Goal: Task Accomplishment & Management: Manage account settings

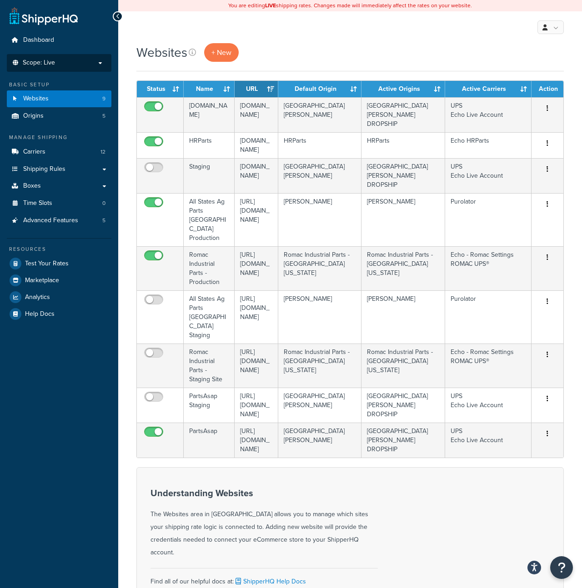
click at [74, 69] on li "Scope: Live Development Integration Test" at bounding box center [59, 63] width 104 height 18
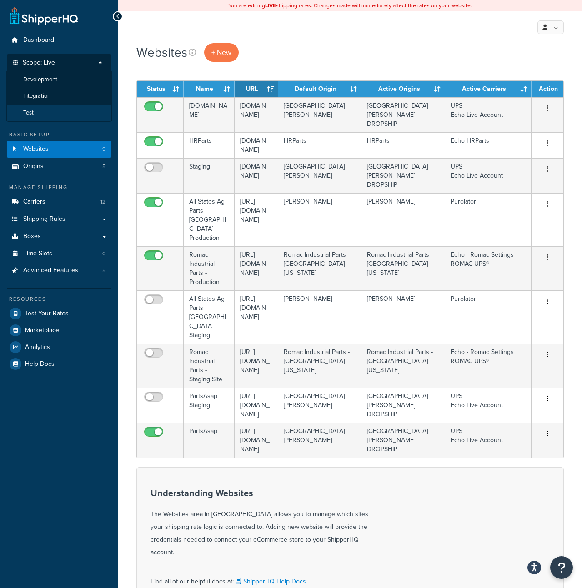
click at [54, 110] on li "Test" at bounding box center [58, 112] width 105 height 17
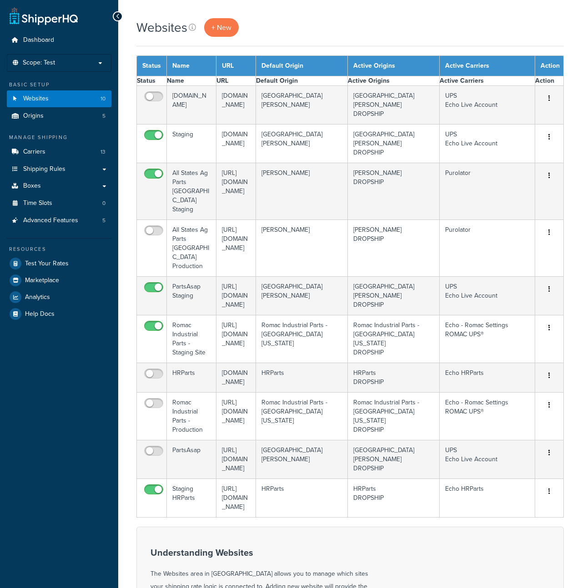
select select "15"
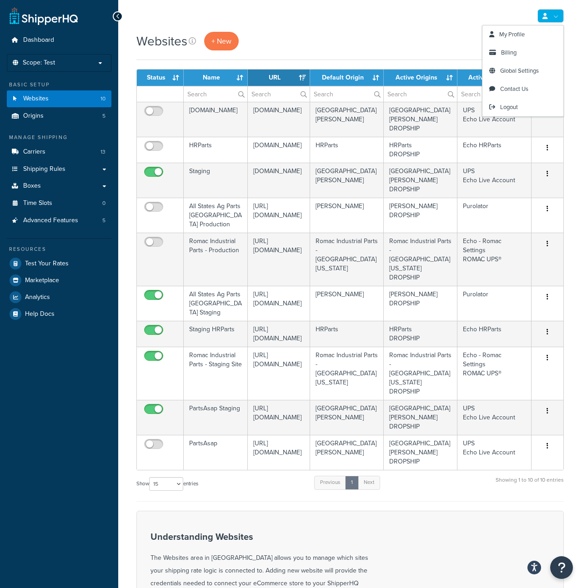
click at [542, 16] on icon at bounding box center [544, 16] width 5 height 6
click at [522, 36] on span "My Profile" at bounding box center [511, 34] width 25 height 9
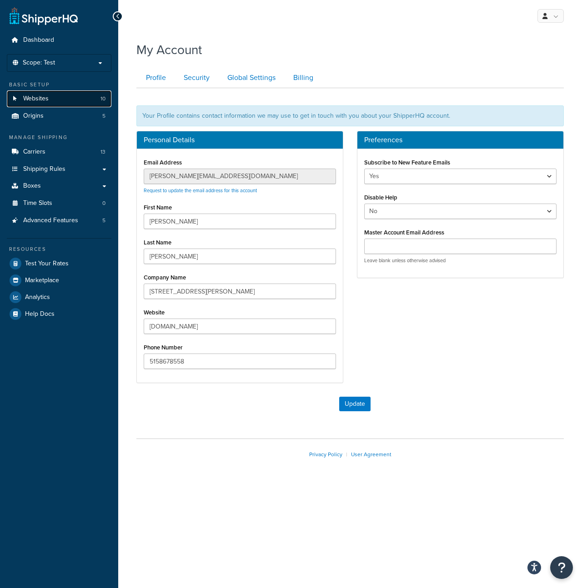
click at [75, 97] on link "Websites 10" at bounding box center [59, 98] width 104 height 17
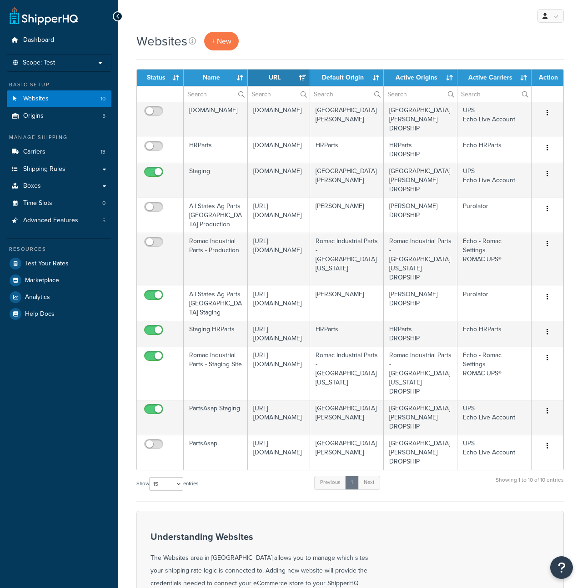
select select "15"
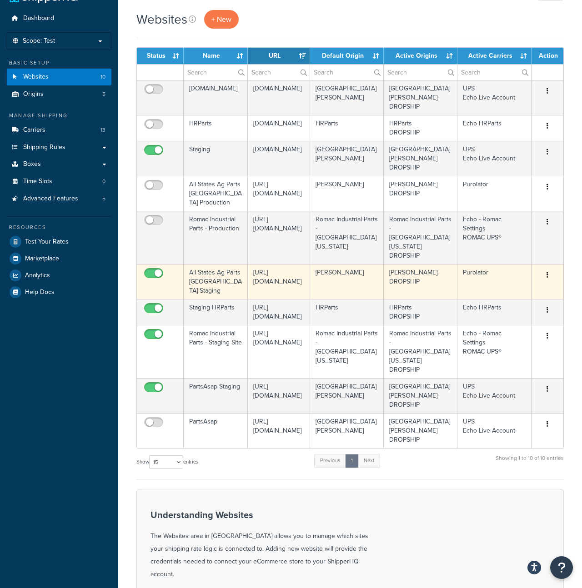
scroll to position [20, 0]
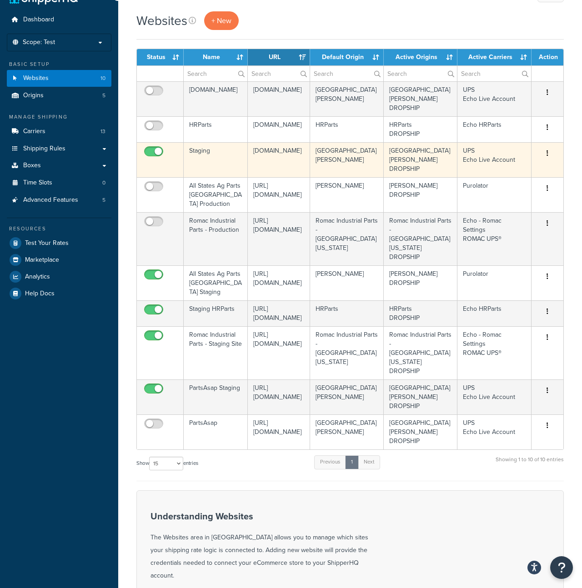
click at [545, 146] on button "button" at bounding box center [547, 153] width 13 height 15
click at [508, 158] on link "Edit" at bounding box center [510, 162] width 72 height 19
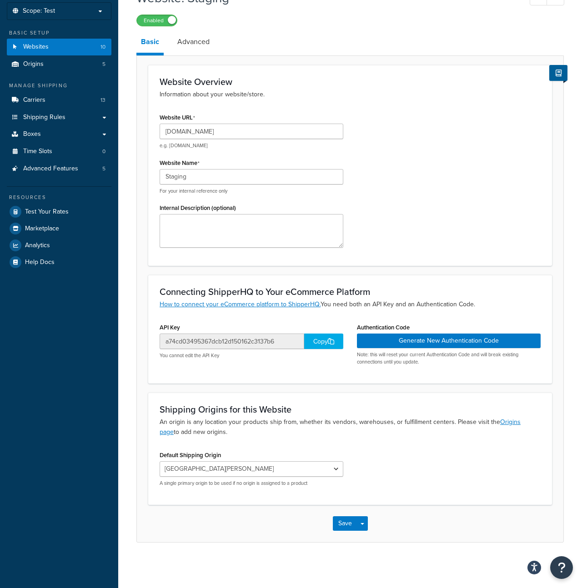
click at [314, 338] on div "Copy" at bounding box center [323, 340] width 39 height 15
click at [384, 319] on div "Connecting ShipperHQ to Your eCommerce Platform How to connect your eCommerce p…" at bounding box center [349, 329] width 403 height 109
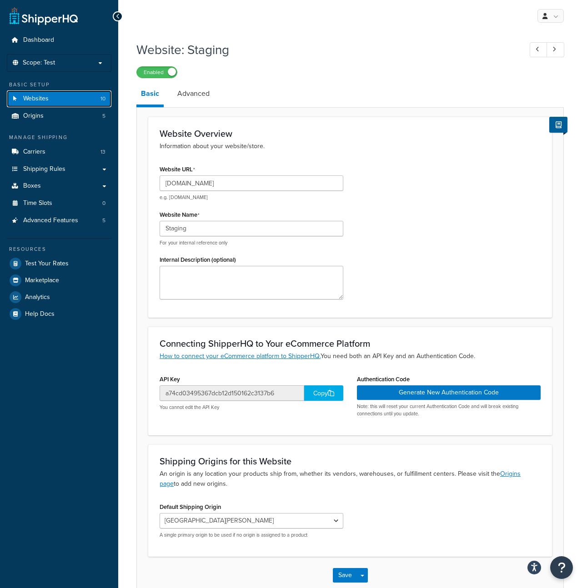
click at [70, 103] on link "Websites 10" at bounding box center [59, 98] width 104 height 17
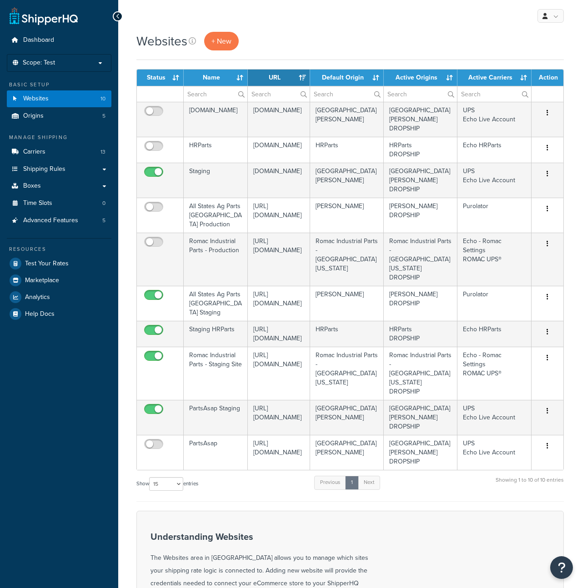
select select "15"
click at [208, 43] on link "+ New" at bounding box center [221, 41] width 35 height 19
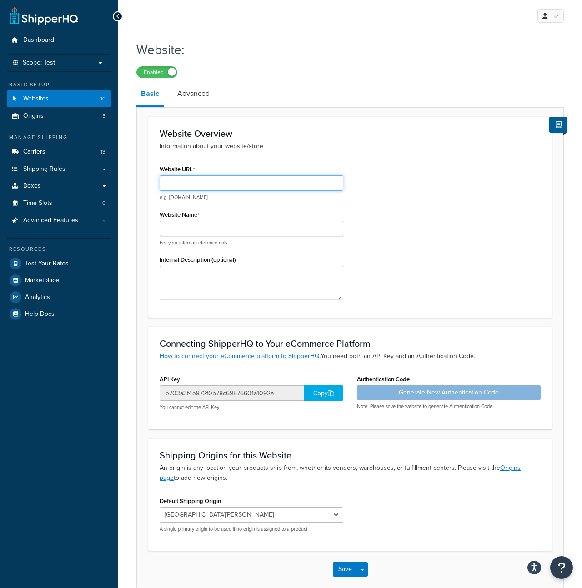
click at [223, 189] on input "Website URL" at bounding box center [251, 182] width 184 height 15
type input "https://app.tractorpartsasap.test/"
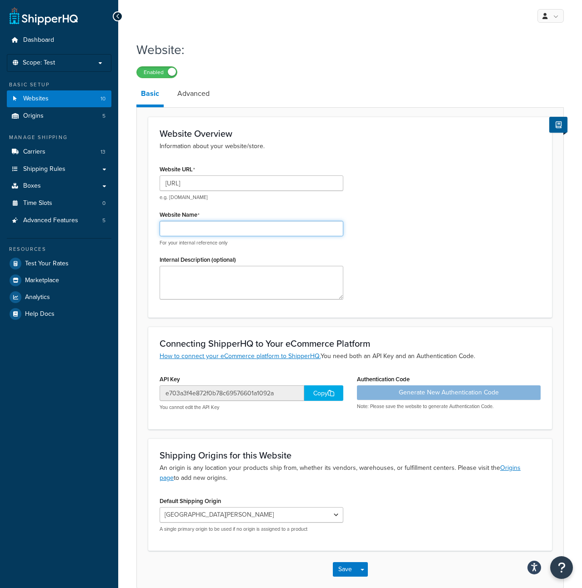
click at [197, 223] on input "Website Name" at bounding box center [251, 228] width 184 height 15
type input "T"
type input "Local TractorPartsASAP"
click at [316, 389] on div "Copy" at bounding box center [323, 392] width 39 height 15
click at [316, 390] on div "Copied!" at bounding box center [323, 392] width 39 height 15
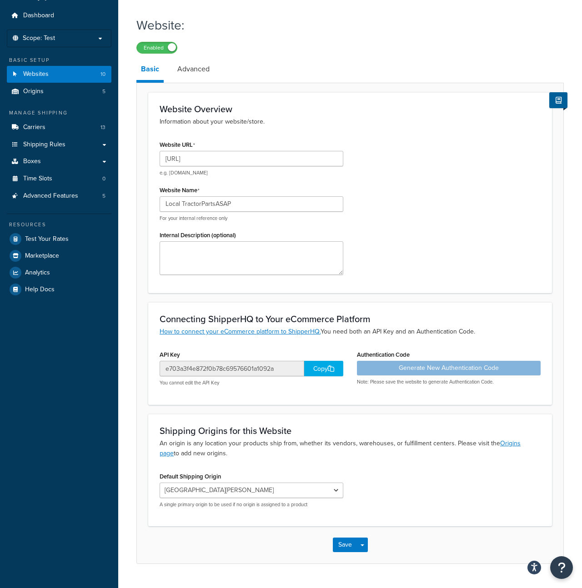
scroll to position [35, 0]
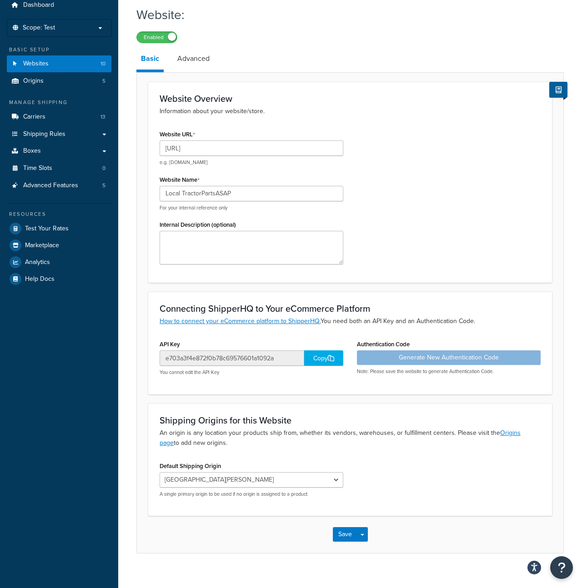
click at [401, 351] on div "Authentication Code Generate New Authentication Code Note: Please save the webs…" at bounding box center [449, 356] width 184 height 37
click at [399, 357] on div "Generate New Authentication Code Note: Please save the website to generate Auth…" at bounding box center [449, 362] width 184 height 25
click at [383, 408] on div "Shipping Origins for this Website An origin is any location your products ship …" at bounding box center [349, 459] width 403 height 112
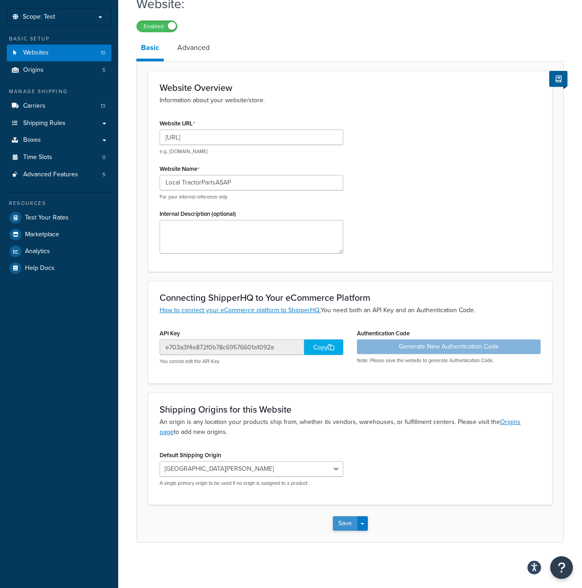
click at [353, 524] on button "Save" at bounding box center [345, 523] width 25 height 15
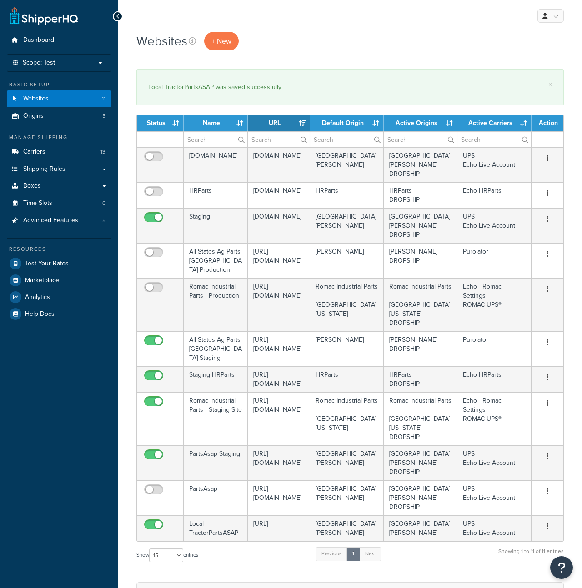
select select "15"
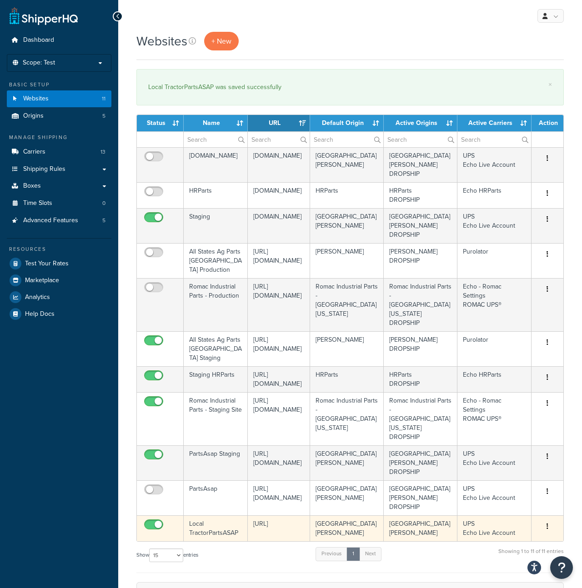
click at [547, 519] on button "button" at bounding box center [547, 526] width 13 height 15
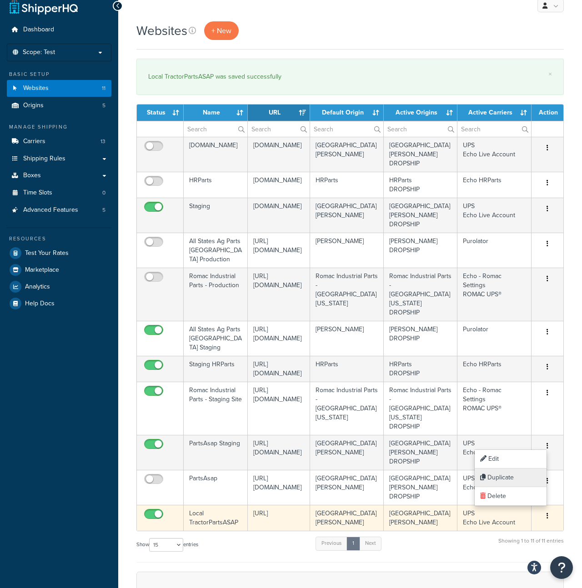
scroll to position [13, 0]
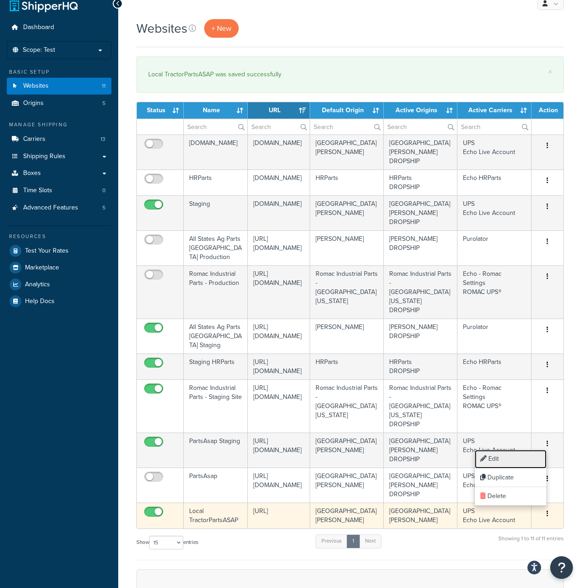
click at [496, 457] on link "Edit" at bounding box center [510, 459] width 72 height 19
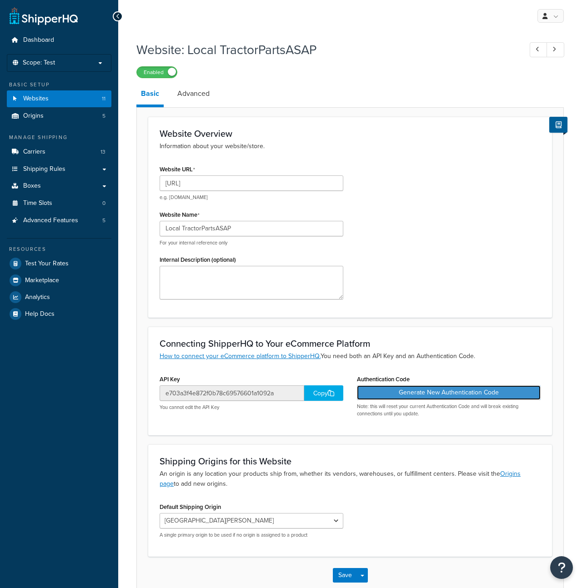
click at [451, 393] on button "Generate New Authentication Code" at bounding box center [449, 392] width 184 height 15
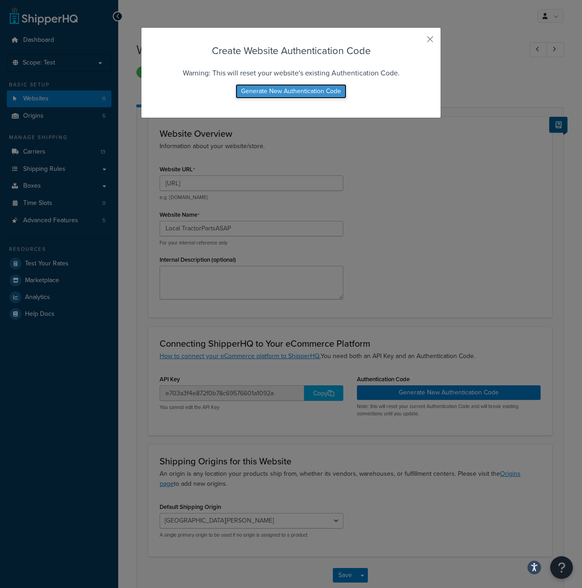
click at [285, 91] on button "Generate New Authentication Code" at bounding box center [290, 91] width 111 height 15
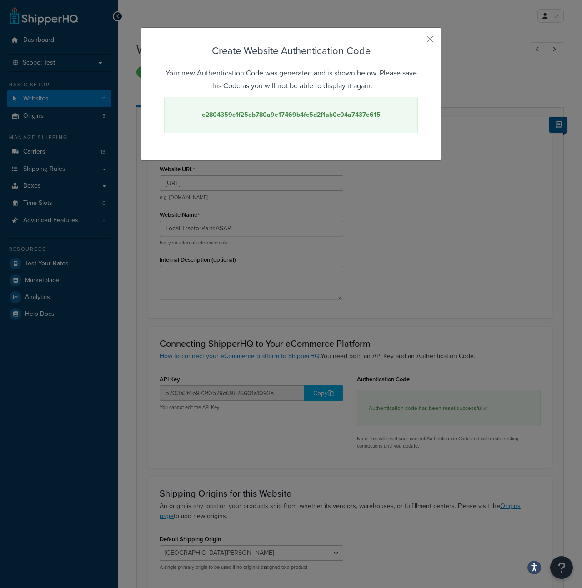
click at [267, 113] on strong "e2804359c1f25eb780a9e17469b4fc5d2f1ab0c04a7437e615" at bounding box center [291, 115] width 179 height 10
copy strong "e2804359c1f25eb780a9e17469b4fc5d2f1ab0c04a7437e615"
click at [379, 45] on h3 "Create Website Authentication Code" at bounding box center [291, 51] width 254 height 14
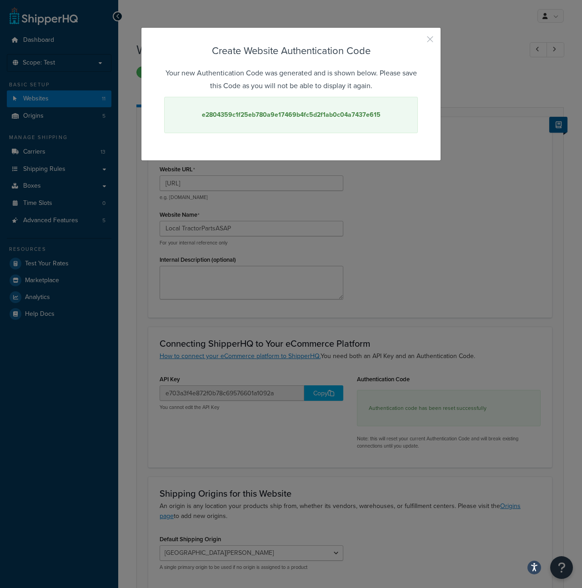
click at [418, 41] on button "button" at bounding box center [416, 42] width 2 height 2
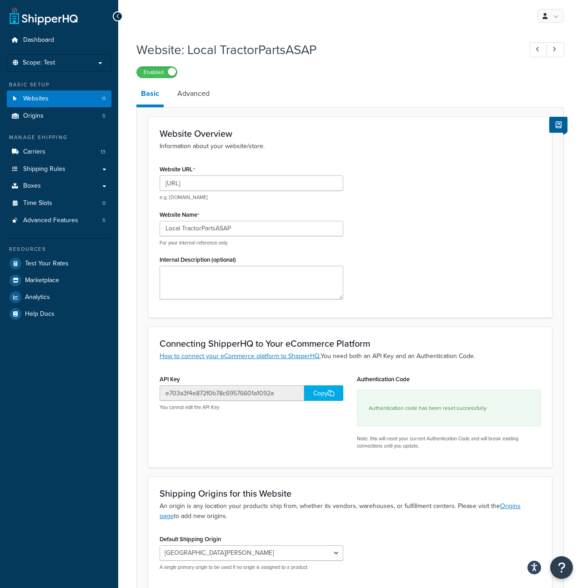
scroll to position [85, 0]
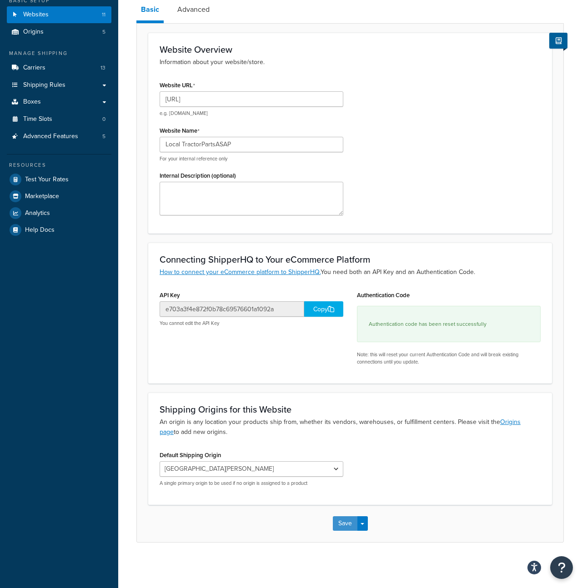
click at [338, 525] on button "Save" at bounding box center [345, 523] width 25 height 15
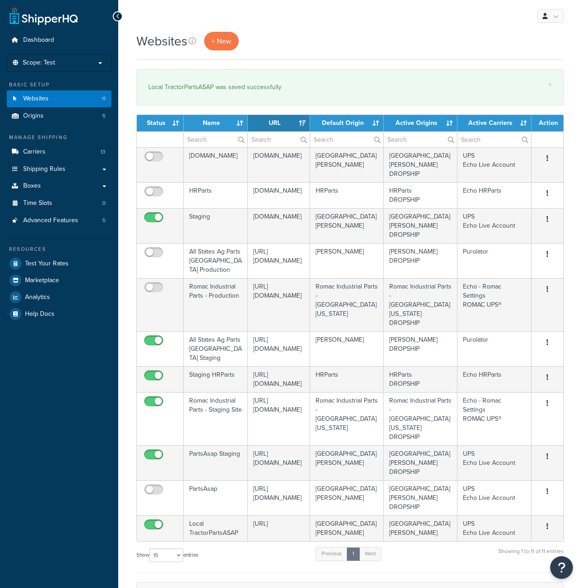
select select "15"
click at [63, 224] on span "Advanced Features" at bounding box center [50, 221] width 55 height 8
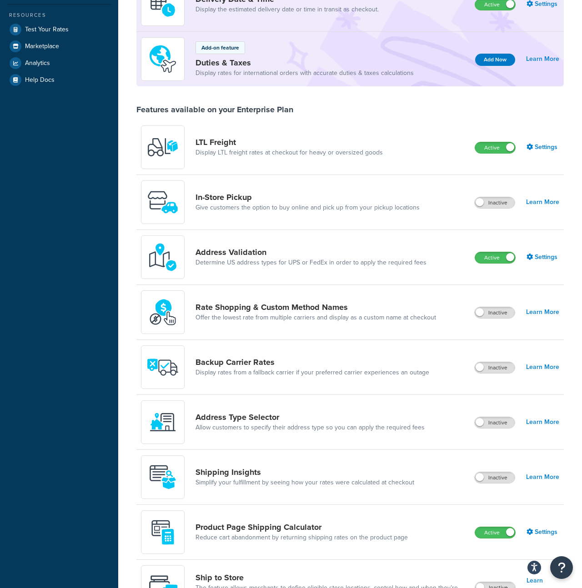
scroll to position [372, 0]
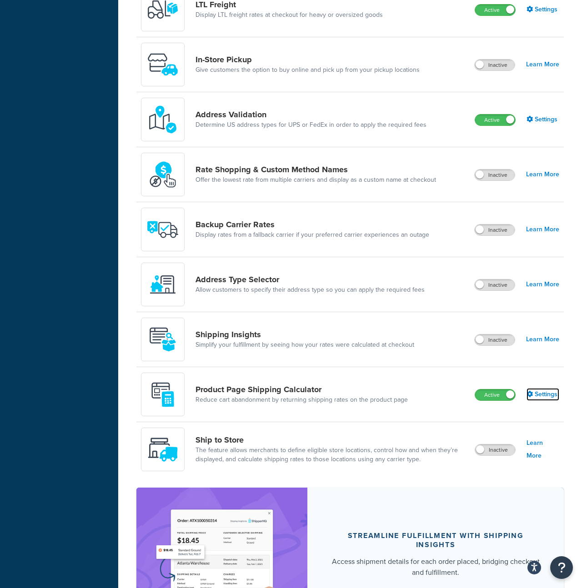
click at [537, 392] on link "Settings" at bounding box center [542, 394] width 33 height 13
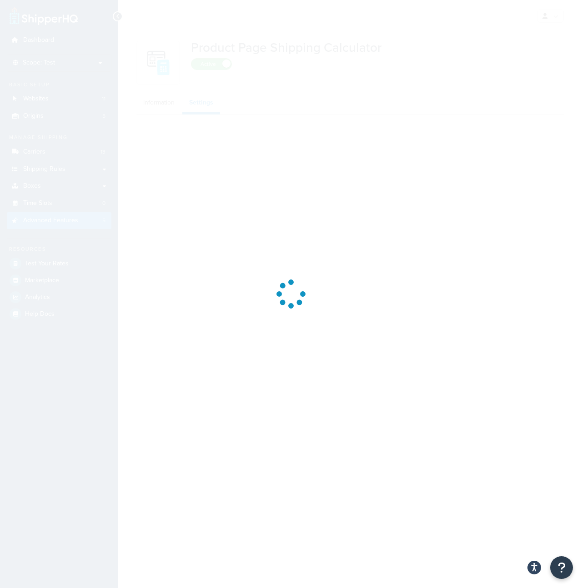
select select "US"
select select "false"
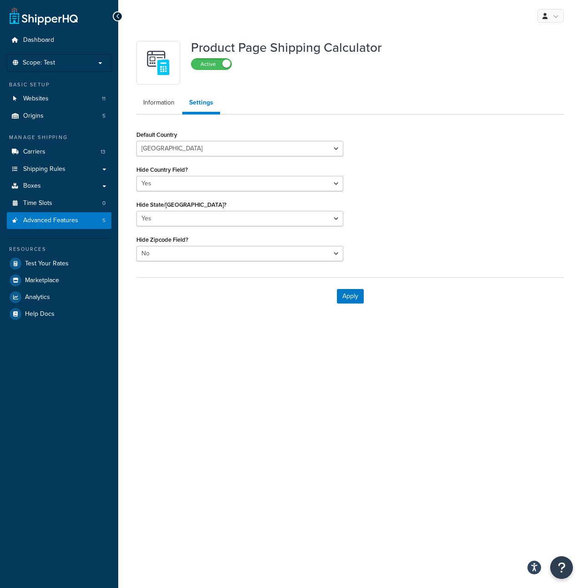
click at [171, 118] on div "Product Page Shipping Calculator Active Information Settings Default Country [G…" at bounding box center [349, 175] width 441 height 278
click at [167, 101] on link "Information" at bounding box center [158, 103] width 45 height 18
